Goal: Task Accomplishment & Management: Complete application form

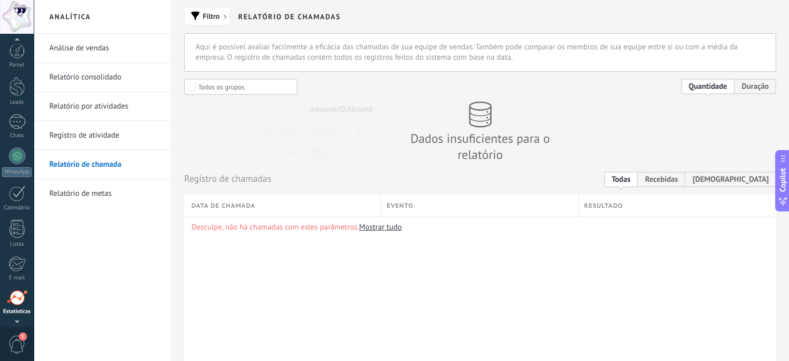
scroll to position [71, 0]
click at [21, 260] on div at bounding box center [17, 262] width 18 height 18
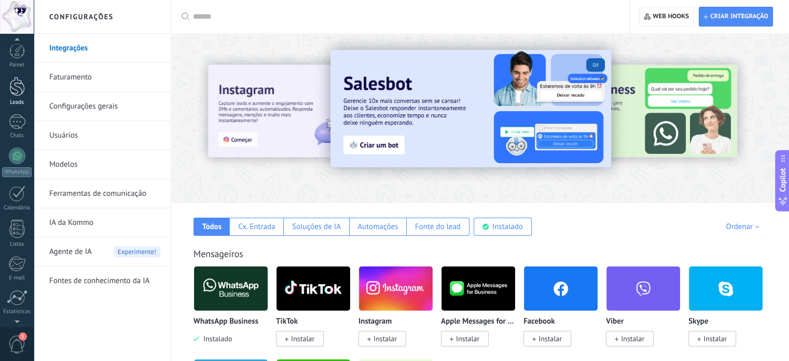
click at [15, 96] on link "Leads" at bounding box center [17, 91] width 34 height 29
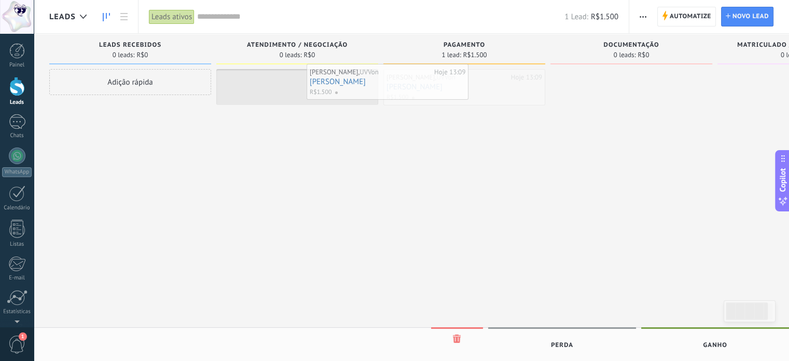
drag, startPoint x: 405, startPoint y: 95, endPoint x: 296, endPoint y: 90, distance: 109.1
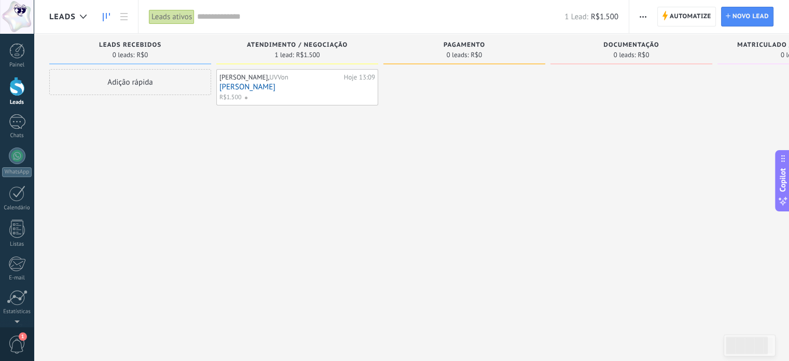
click at [278, 83] on link "[PERSON_NAME]" at bounding box center [297, 87] width 156 height 9
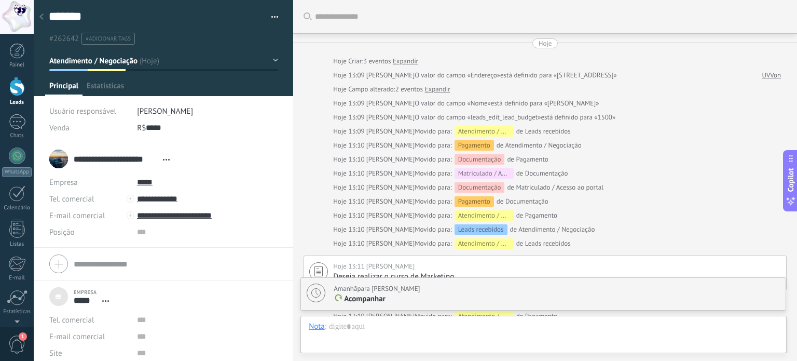
scroll to position [177, 0]
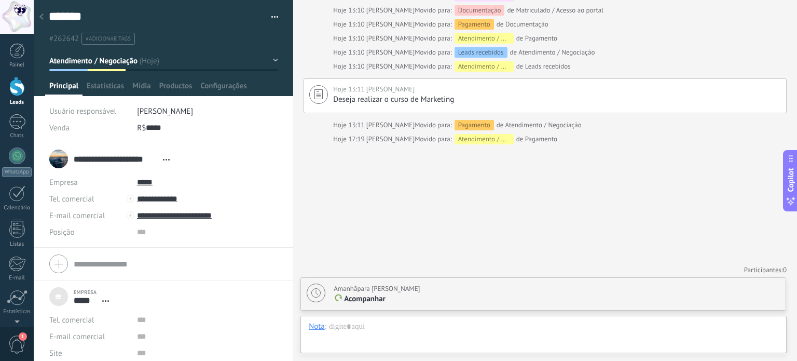
drag, startPoint x: 137, startPoint y: 149, endPoint x: 212, endPoint y: 146, distance: 75.3
click at [212, 146] on div "**********" at bounding box center [163, 159] width 228 height 26
drag, startPoint x: 101, startPoint y: 176, endPoint x: 143, endPoint y: 177, distance: 42.0
click at [143, 177] on div "Empresa ***** Abrir detalhes Editar o lead" at bounding box center [163, 182] width 228 height 17
click at [96, 19] on textarea "*******" at bounding box center [155, 17] width 212 height 16
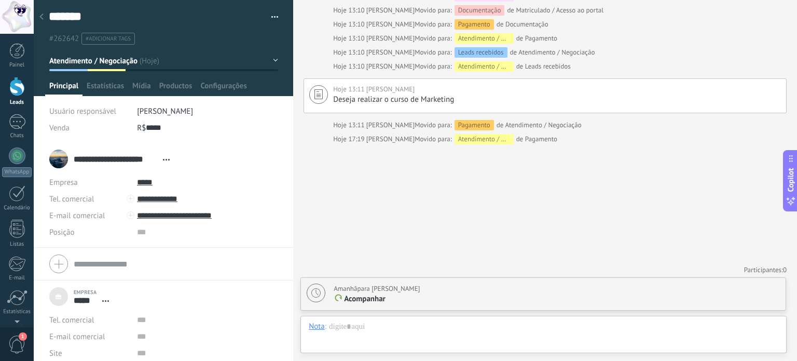
click at [227, 63] on button "Atendimento / Negociação" at bounding box center [163, 60] width 229 height 19
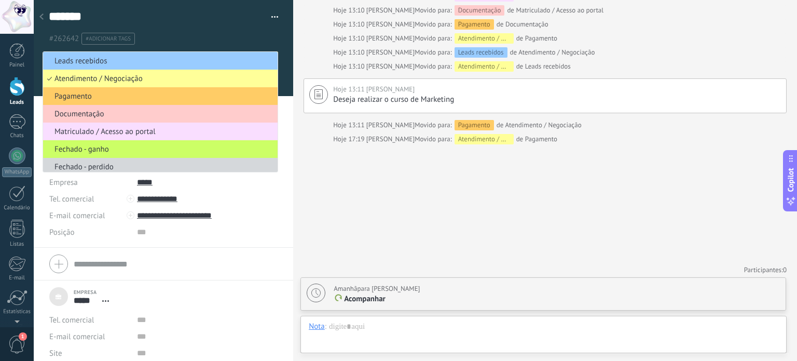
click at [234, 32] on ul "#262642 #adicionar tags" at bounding box center [162, 39] width 228 height 14
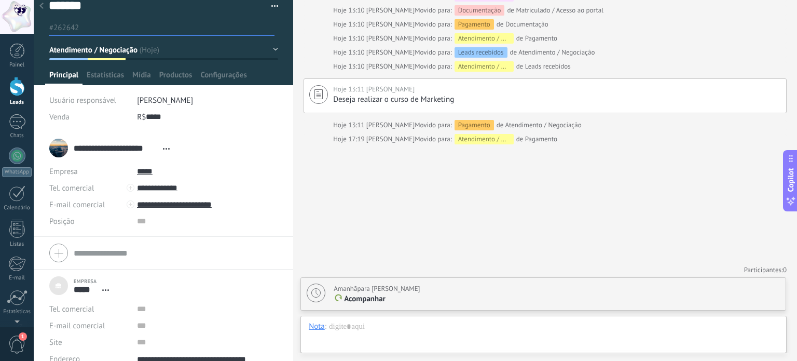
scroll to position [0, 0]
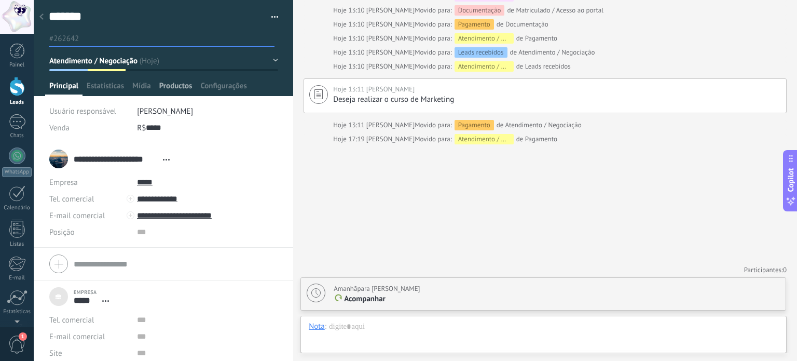
click at [176, 88] on span "Productos" at bounding box center [175, 88] width 33 height 15
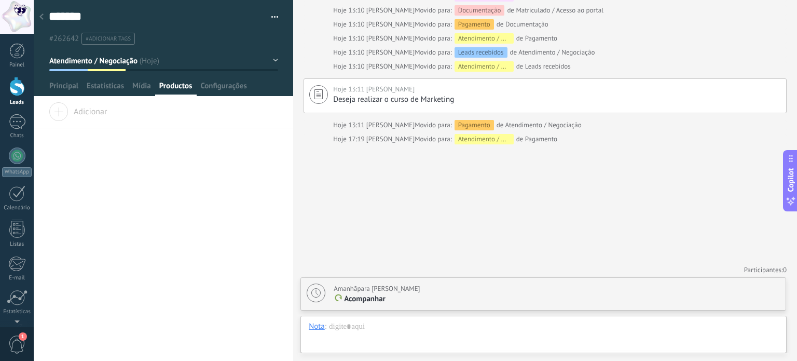
click at [112, 116] on div "Adicionar" at bounding box center [163, 115] width 259 height 26
click at [62, 110] on span "Adicionar" at bounding box center [78, 109] width 58 height 15
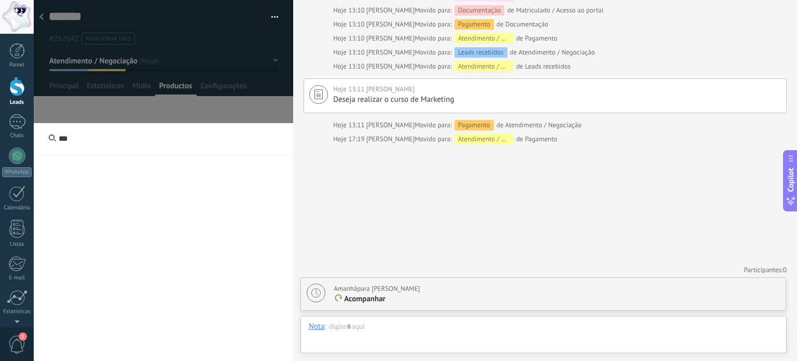
type input "***"
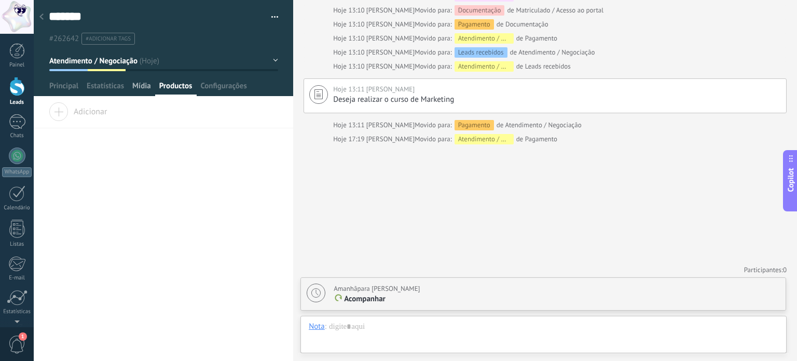
click at [145, 88] on span "Mídia" at bounding box center [141, 88] width 19 height 15
click at [122, 87] on span "Estatísticas" at bounding box center [105, 88] width 37 height 15
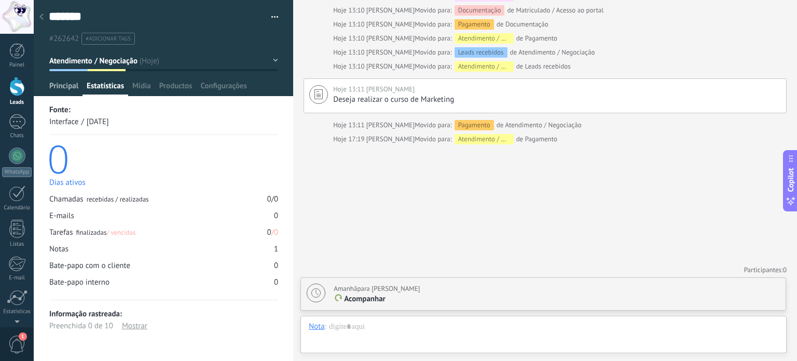
click at [74, 84] on span "Principal" at bounding box center [63, 88] width 29 height 15
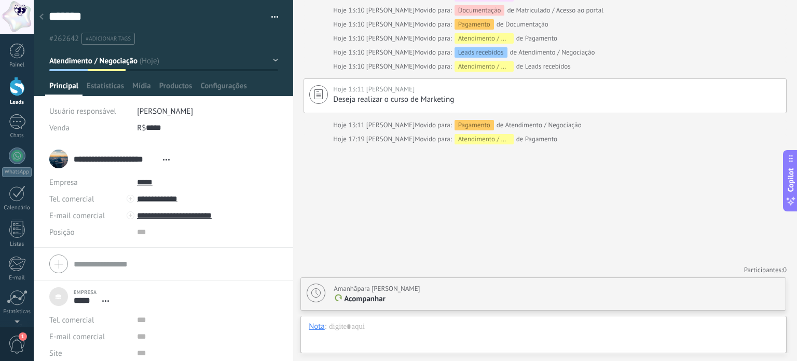
click at [42, 20] on icon at bounding box center [41, 16] width 4 height 6
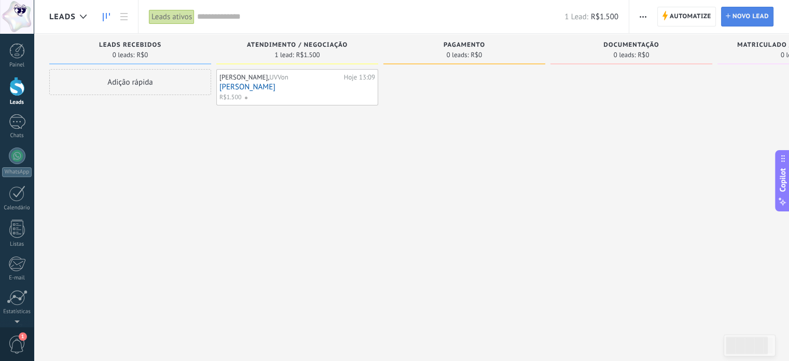
click at [752, 9] on span "Novo lead" at bounding box center [751, 16] width 36 height 19
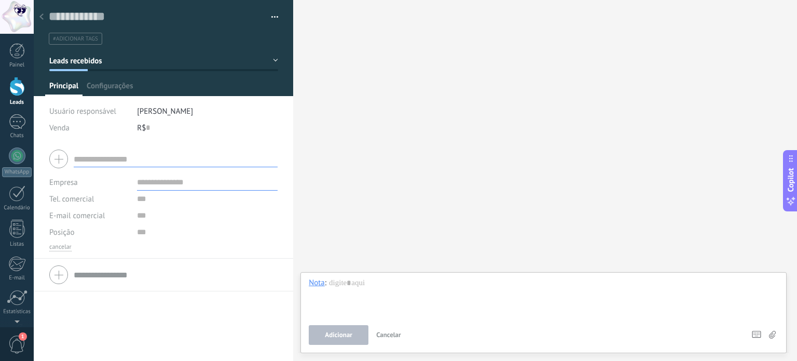
click at [118, 154] on input "text" at bounding box center [176, 158] width 204 height 17
type input "**********"
click at [205, 186] on input "text" at bounding box center [207, 182] width 141 height 17
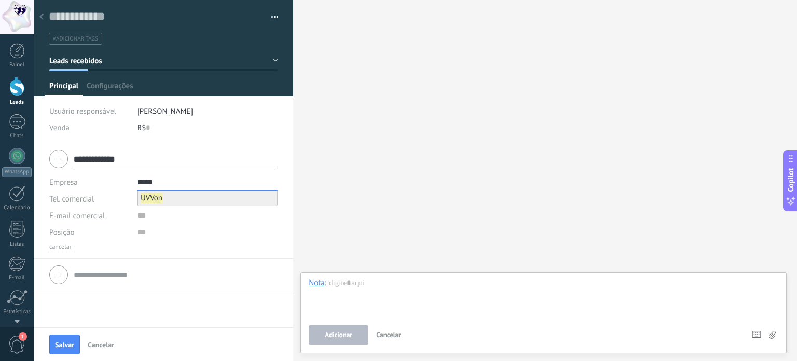
type input "*****"
click at [198, 198] on li "UVVon" at bounding box center [208, 197] width 140 height 15
type input "*****"
drag, startPoint x: 149, startPoint y: 186, endPoint x: 122, endPoint y: 181, distance: 27.4
click at [123, 182] on div "Empresa UVVon *****" at bounding box center [163, 182] width 228 height 17
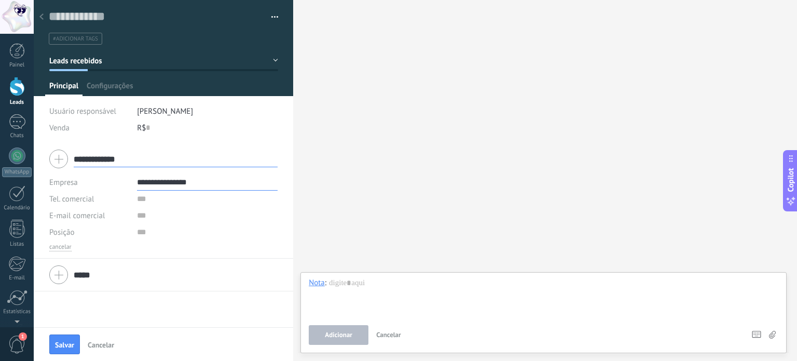
type input "**********"
click at [139, 203] on input "text" at bounding box center [207, 198] width 141 height 17
type input "**********"
click at [156, 222] on input "text" at bounding box center [207, 215] width 141 height 17
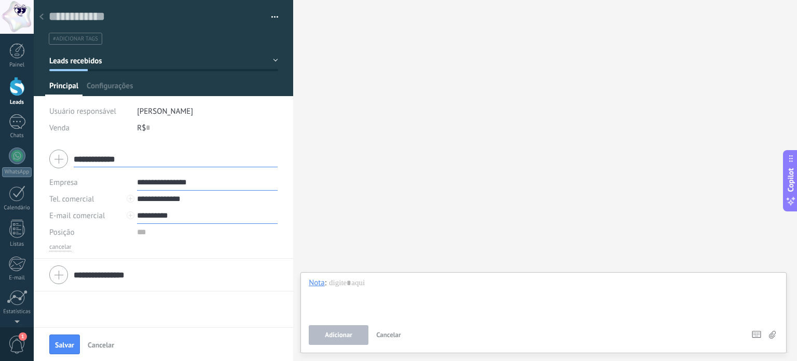
click at [201, 217] on input "**********" at bounding box center [207, 215] width 141 height 17
type input "*"
type input "**********"
click at [172, 228] on input "text" at bounding box center [207, 232] width 141 height 17
click at [154, 128] on div "R$ 0" at bounding box center [207, 127] width 141 height 17
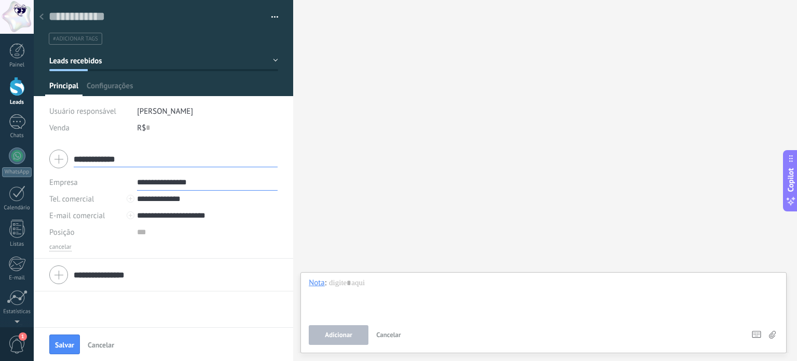
click at [152, 124] on div "R$ 0" at bounding box center [207, 127] width 141 height 17
type input "*****"
click at [211, 143] on div "**********" at bounding box center [163, 201] width 259 height 116
click at [74, 339] on button "Salvar" at bounding box center [64, 344] width 31 height 20
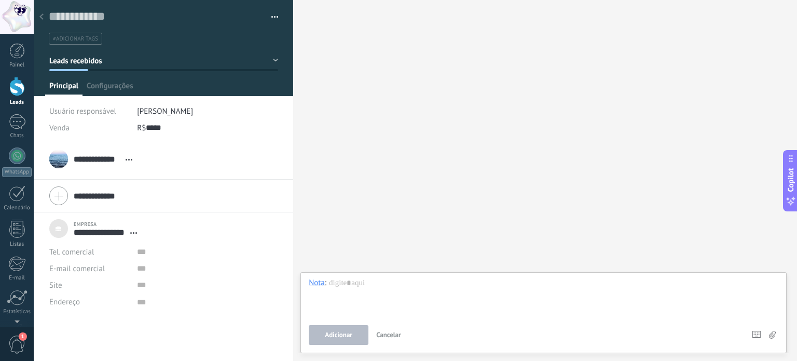
type textarea "***"
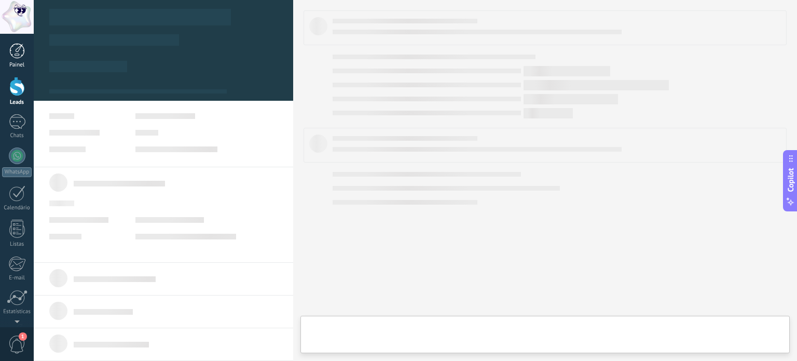
type textarea "***"
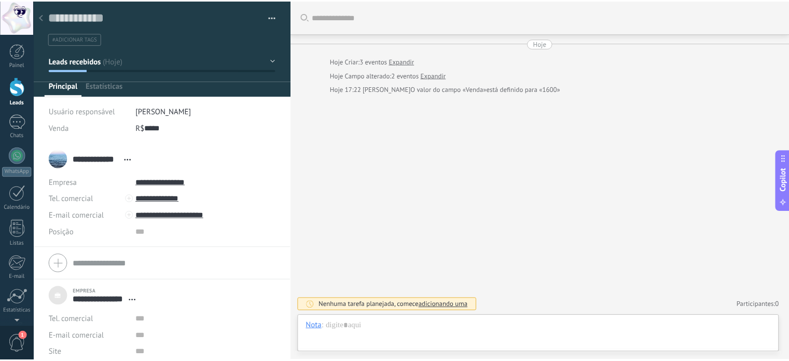
scroll to position [10, 0]
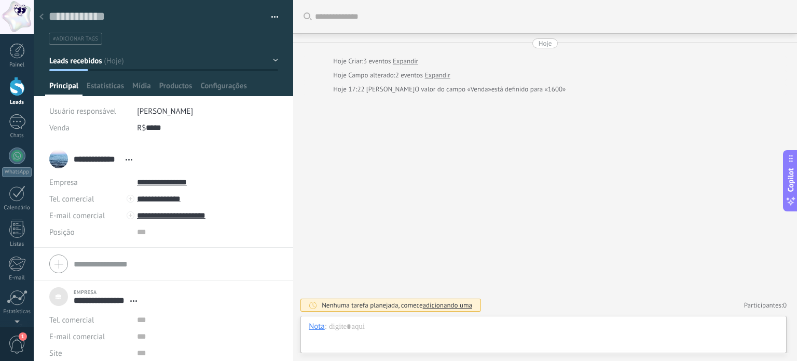
click at [43, 14] on icon at bounding box center [41, 16] width 4 height 6
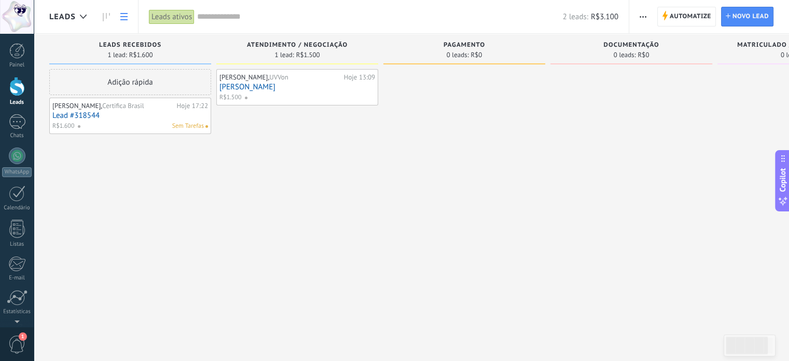
click at [121, 16] on use at bounding box center [123, 16] width 7 height 7
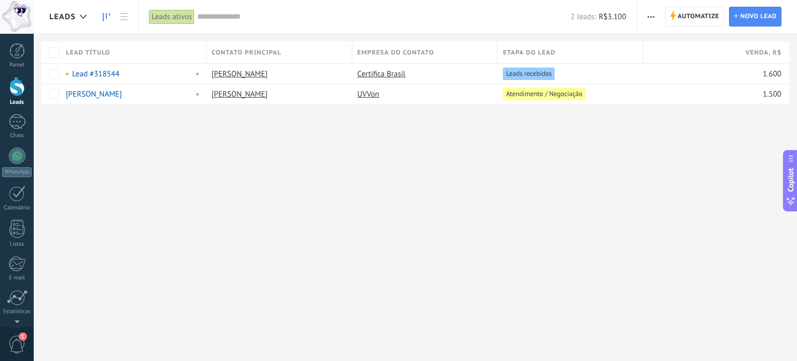
click at [103, 14] on icon at bounding box center [106, 17] width 7 height 8
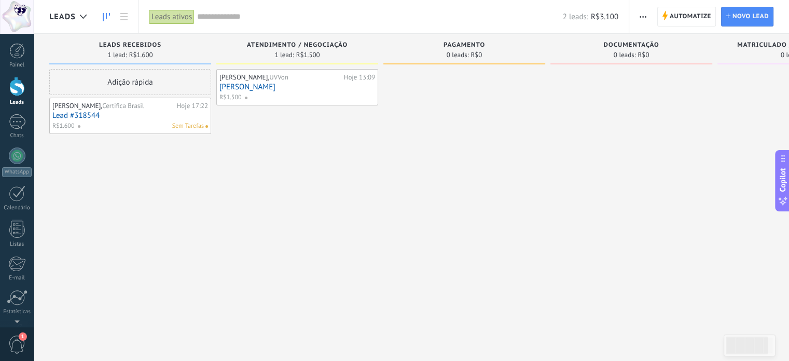
click at [206, 16] on input "text" at bounding box center [379, 16] width 365 height 11
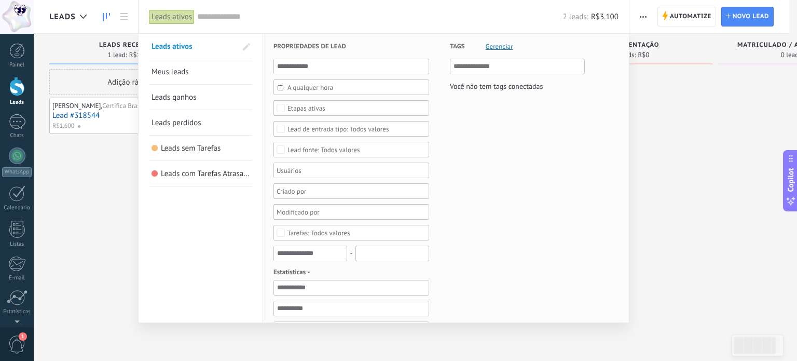
click at [654, 145] on div at bounding box center [398, 180] width 797 height 361
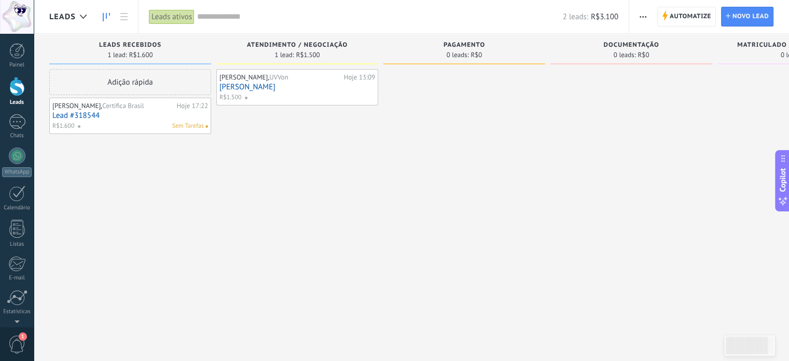
click at [173, 18] on div "Leads ativos" at bounding box center [172, 16] width 46 height 15
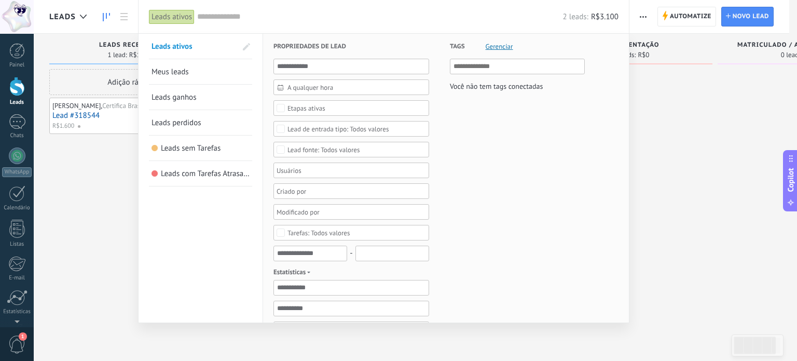
click at [173, 18] on div "Leads ativos" at bounding box center [172, 16] width 46 height 15
click at [77, 170] on div at bounding box center [398, 180] width 797 height 361
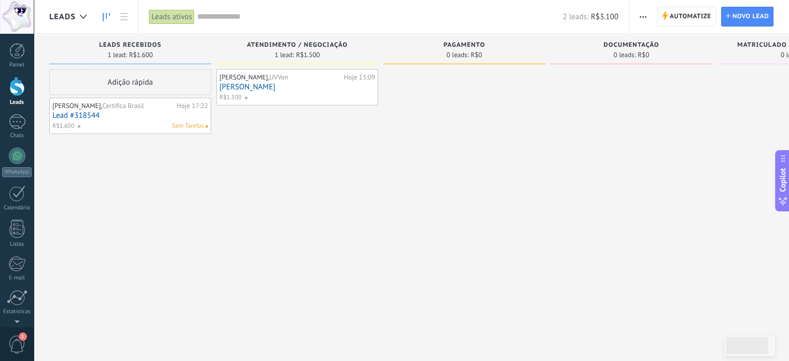
click at [637, 21] on button "button" at bounding box center [643, 17] width 15 height 20
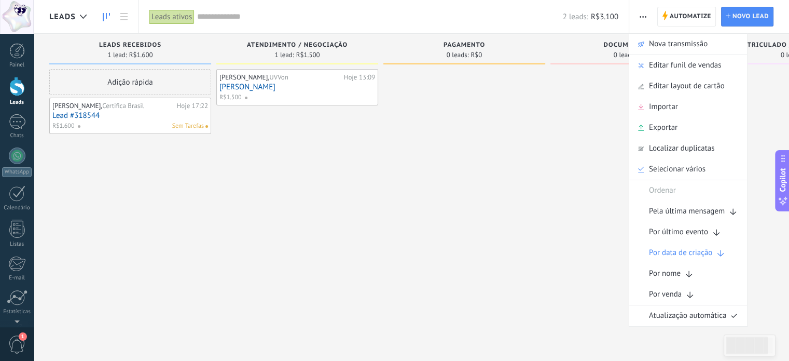
click at [637, 21] on button "button" at bounding box center [643, 17] width 15 height 20
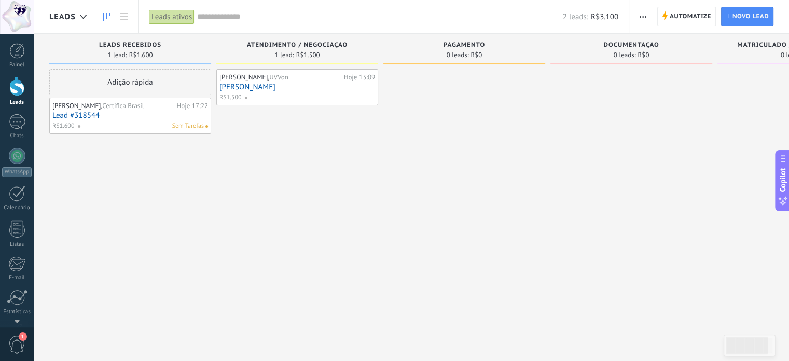
drag, startPoint x: 494, startPoint y: 56, endPoint x: 433, endPoint y: 51, distance: 61.4
drag, startPoint x: 433, startPoint y: 51, endPoint x: 451, endPoint y: 41, distance: 21.4
click at [451, 41] on div "Pagamento 0 leads: R$0" at bounding box center [464, 49] width 162 height 31
click at [461, 46] on span "Pagamento" at bounding box center [465, 45] width 42 height 7
click at [264, 53] on div "1 lead: R$1.500" at bounding box center [298, 54] width 152 height 9
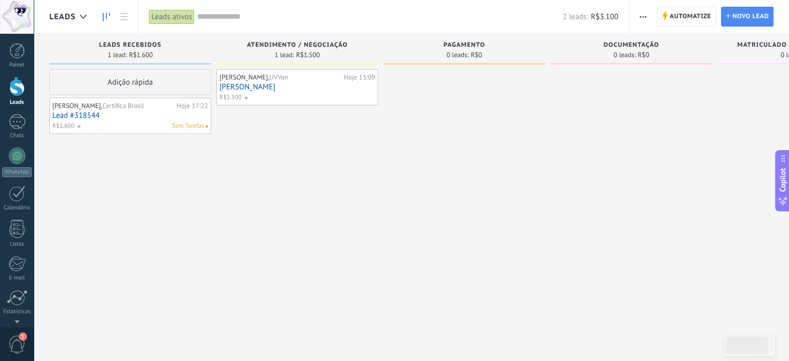
click at [147, 52] on span "R$1.600" at bounding box center [141, 55] width 24 height 6
click at [670, 18] on span "Automatize" at bounding box center [691, 16] width 42 height 19
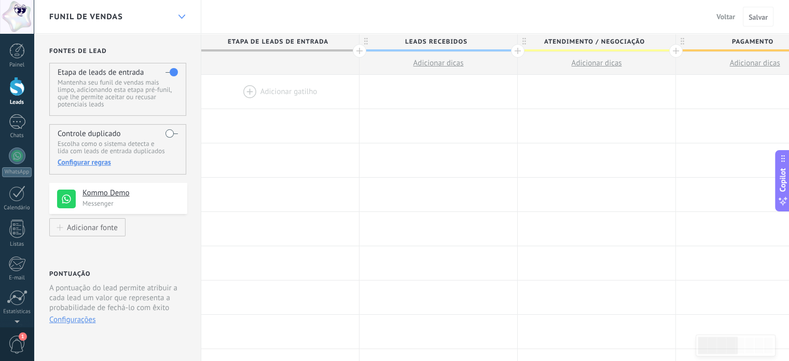
click at [180, 18] on icon at bounding box center [182, 17] width 7 height 4
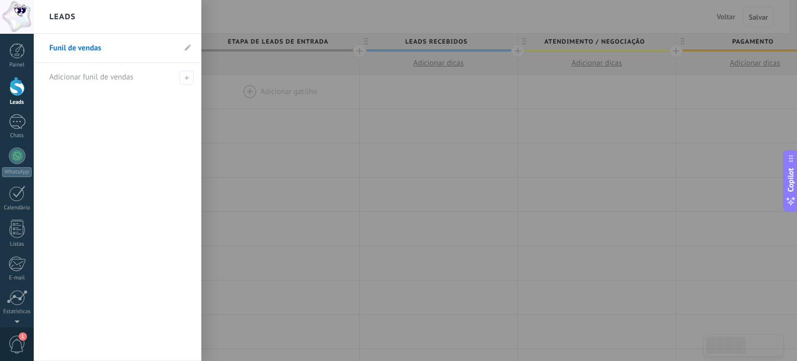
click at [260, 107] on div at bounding box center [432, 180] width 797 height 361
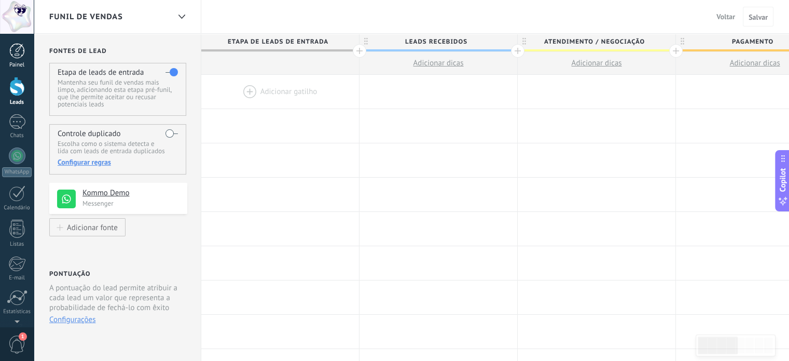
click at [13, 50] on div at bounding box center [17, 51] width 16 height 16
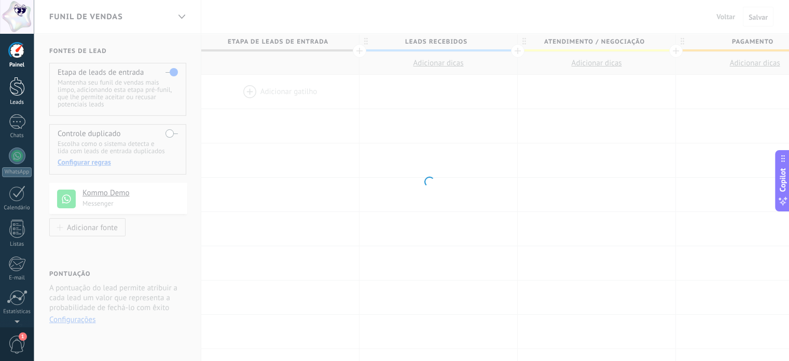
click at [13, 80] on div at bounding box center [17, 86] width 16 height 19
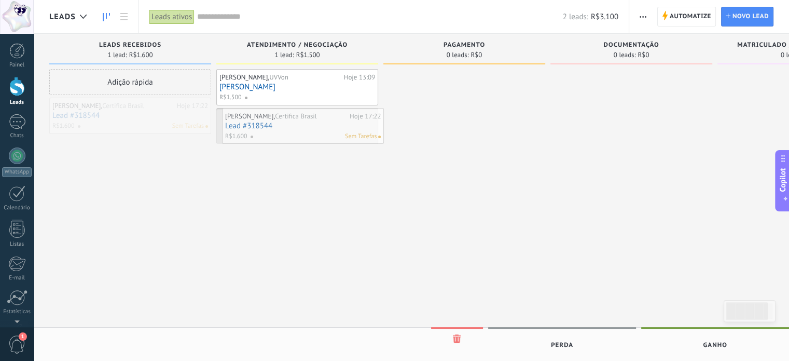
drag, startPoint x: 90, startPoint y: 122, endPoint x: 263, endPoint y: 133, distance: 173.1
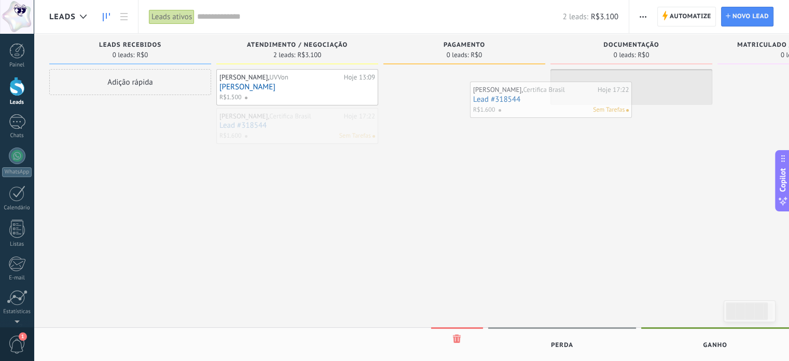
drag, startPoint x: 307, startPoint y: 131, endPoint x: 561, endPoint y: 105, distance: 255.1
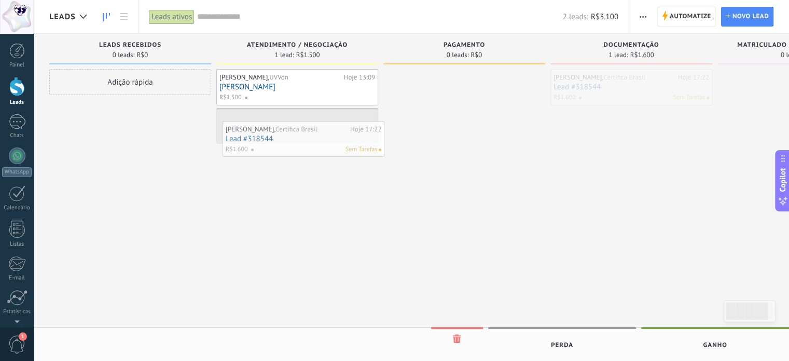
drag, startPoint x: 616, startPoint y: 89, endPoint x: 288, endPoint y: 141, distance: 332.5
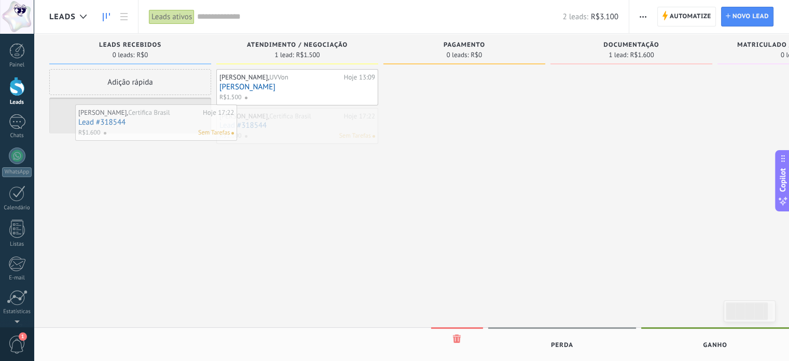
drag, startPoint x: 305, startPoint y: 134, endPoint x: 152, endPoint y: 128, distance: 153.7
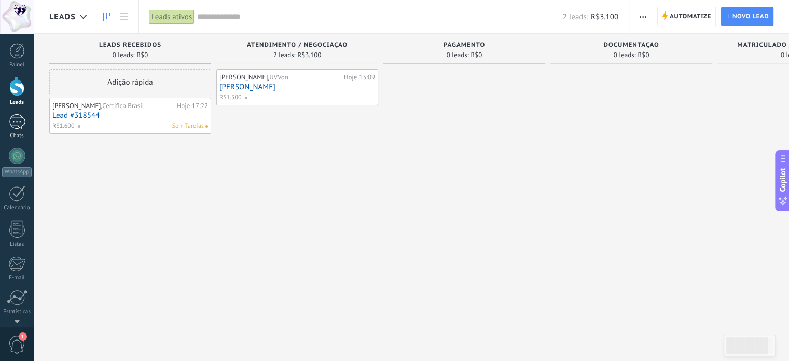
click at [13, 123] on div at bounding box center [17, 121] width 17 height 15
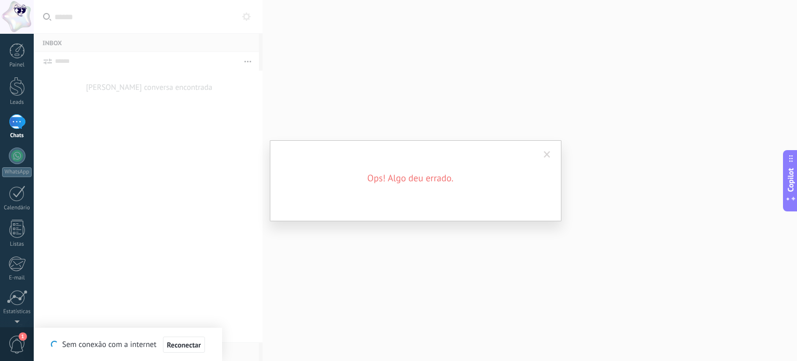
click at [547, 159] on span at bounding box center [547, 155] width 17 height 18
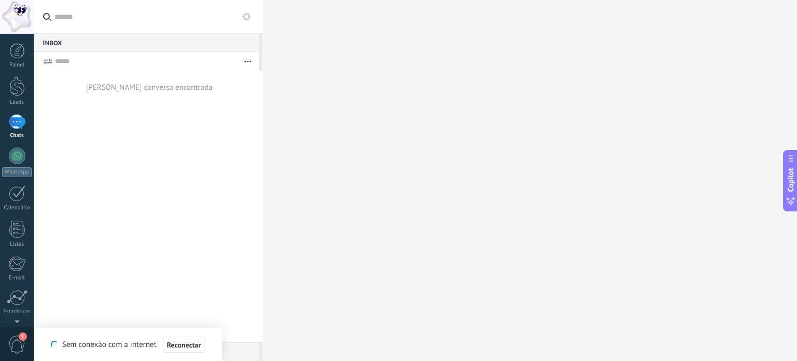
click at [253, 59] on button "button" at bounding box center [248, 61] width 22 height 19
drag, startPoint x: 88, startPoint y: 75, endPoint x: 97, endPoint y: 82, distance: 11.1
click at [89, 75] on div "[PERSON_NAME] conversa encontrada" at bounding box center [148, 87] width 229 height 33
drag, startPoint x: 103, startPoint y: 86, endPoint x: 127, endPoint y: 91, distance: 24.3
click at [104, 86] on div "[PERSON_NAME] conversa encontrada" at bounding box center [149, 88] width 127 height 10
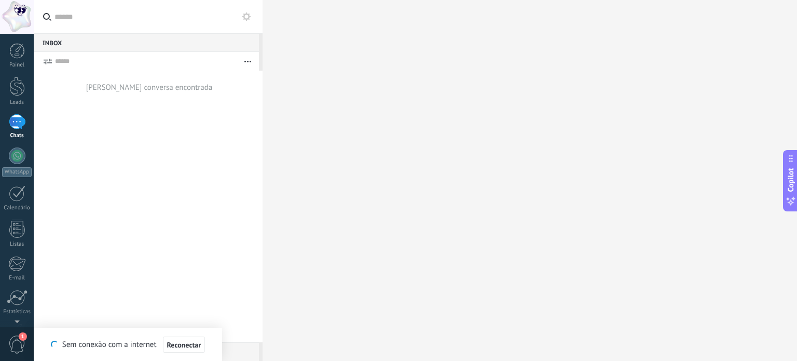
drag, startPoint x: 130, startPoint y: 91, endPoint x: 45, endPoint y: 79, distance: 86.4
click at [61, 90] on div "[PERSON_NAME] conversa encontrada" at bounding box center [148, 87] width 229 height 33
click at [12, 153] on div at bounding box center [17, 155] width 17 height 17
click at [184, 344] on span "Reconectar" at bounding box center [184, 344] width 34 height 7
click at [528, 237] on body ".abccls-1,.abccls-2{fill-rule:evenodd}.abccls-2{fill:#fff} .abfcls-1{fill:none}…" at bounding box center [398, 180] width 797 height 361
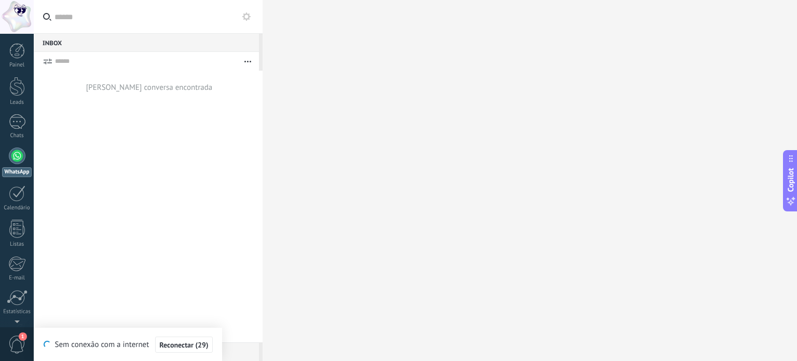
click at [24, 156] on div at bounding box center [17, 155] width 17 height 17
click at [249, 66] on button "button" at bounding box center [248, 61] width 22 height 19
click at [20, 231] on div at bounding box center [17, 228] width 16 height 18
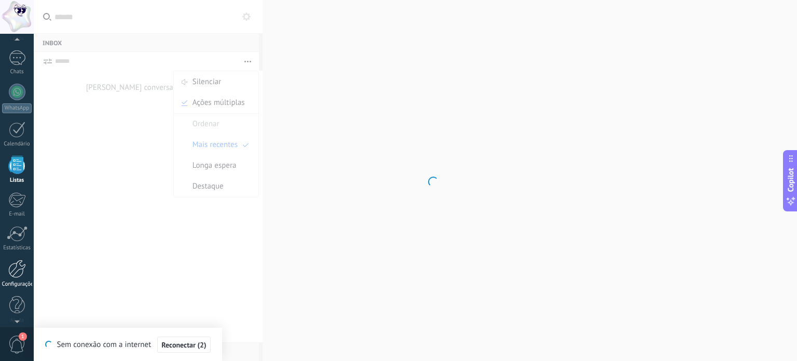
click at [14, 274] on div at bounding box center [17, 268] width 18 height 18
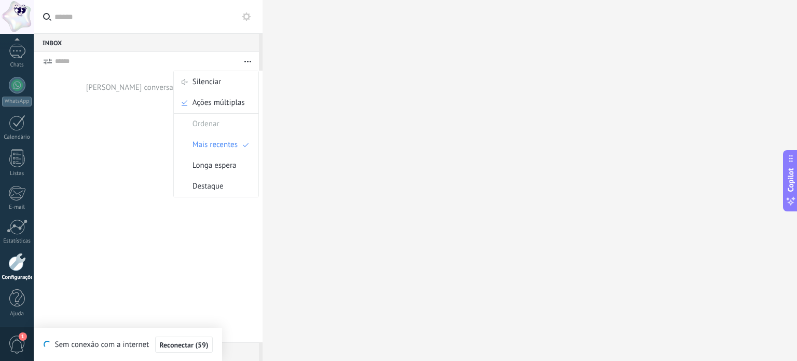
click at [56, 185] on div "[PERSON_NAME] conversa encontrada" at bounding box center [148, 206] width 229 height 271
click at [19, 298] on div at bounding box center [17, 298] width 16 height 18
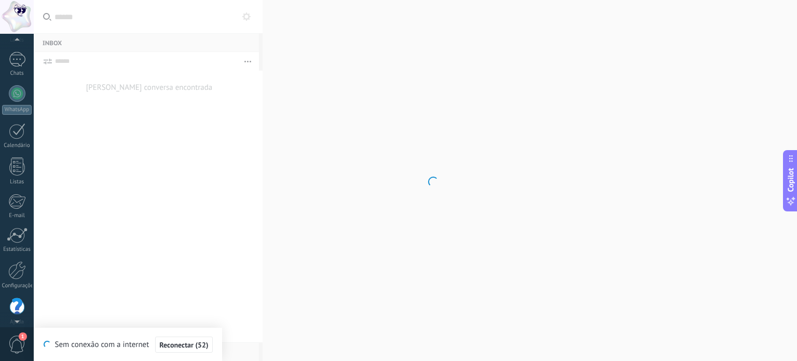
scroll to position [68, 0]
click at [20, 350] on span "1" at bounding box center [17, 344] width 18 height 18
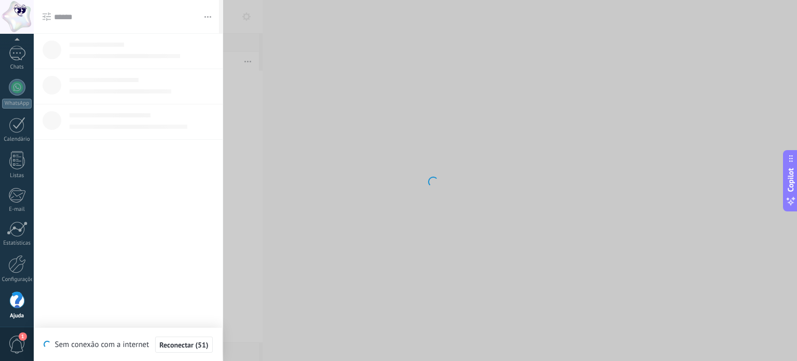
scroll to position [71, 0]
